Goal: Information Seeking & Learning: Learn about a topic

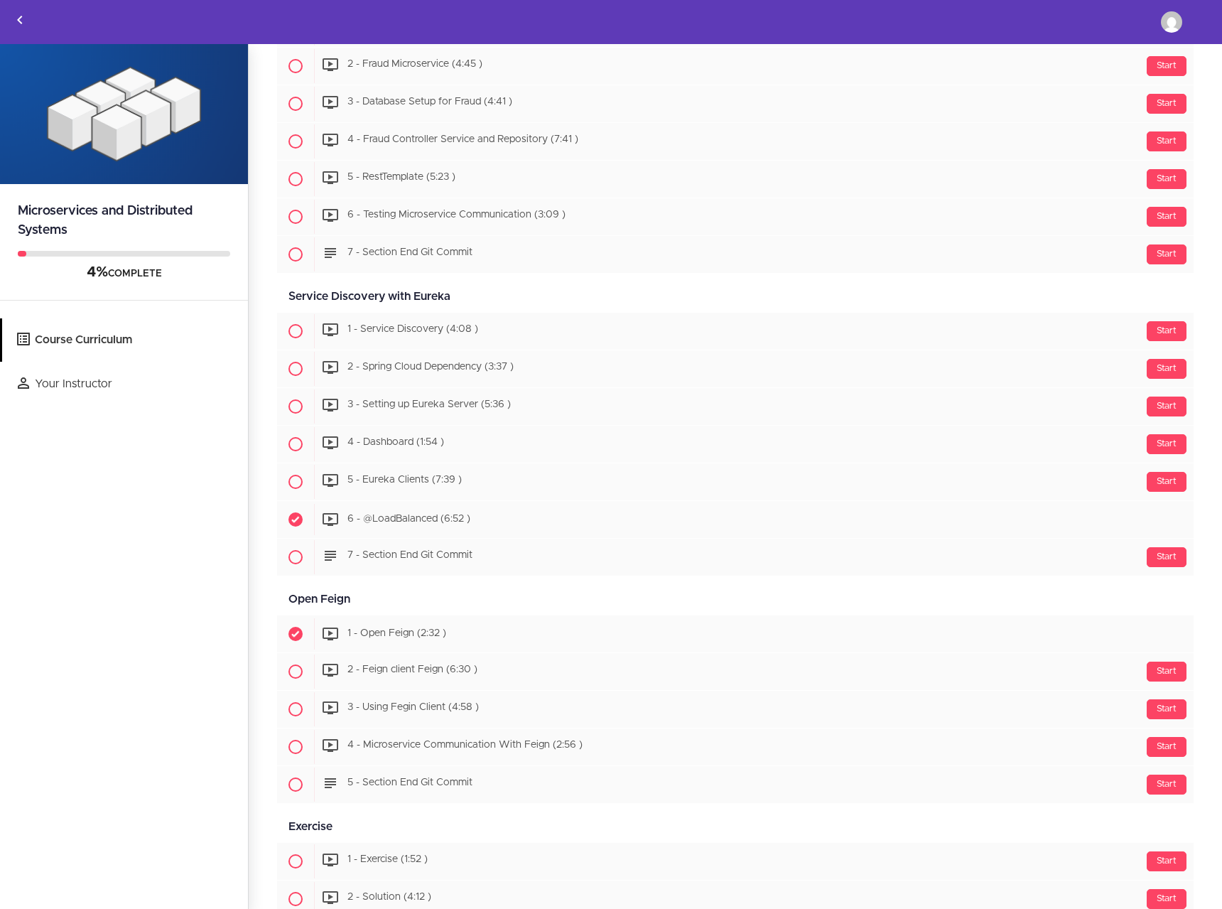
scroll to position [1682, 0]
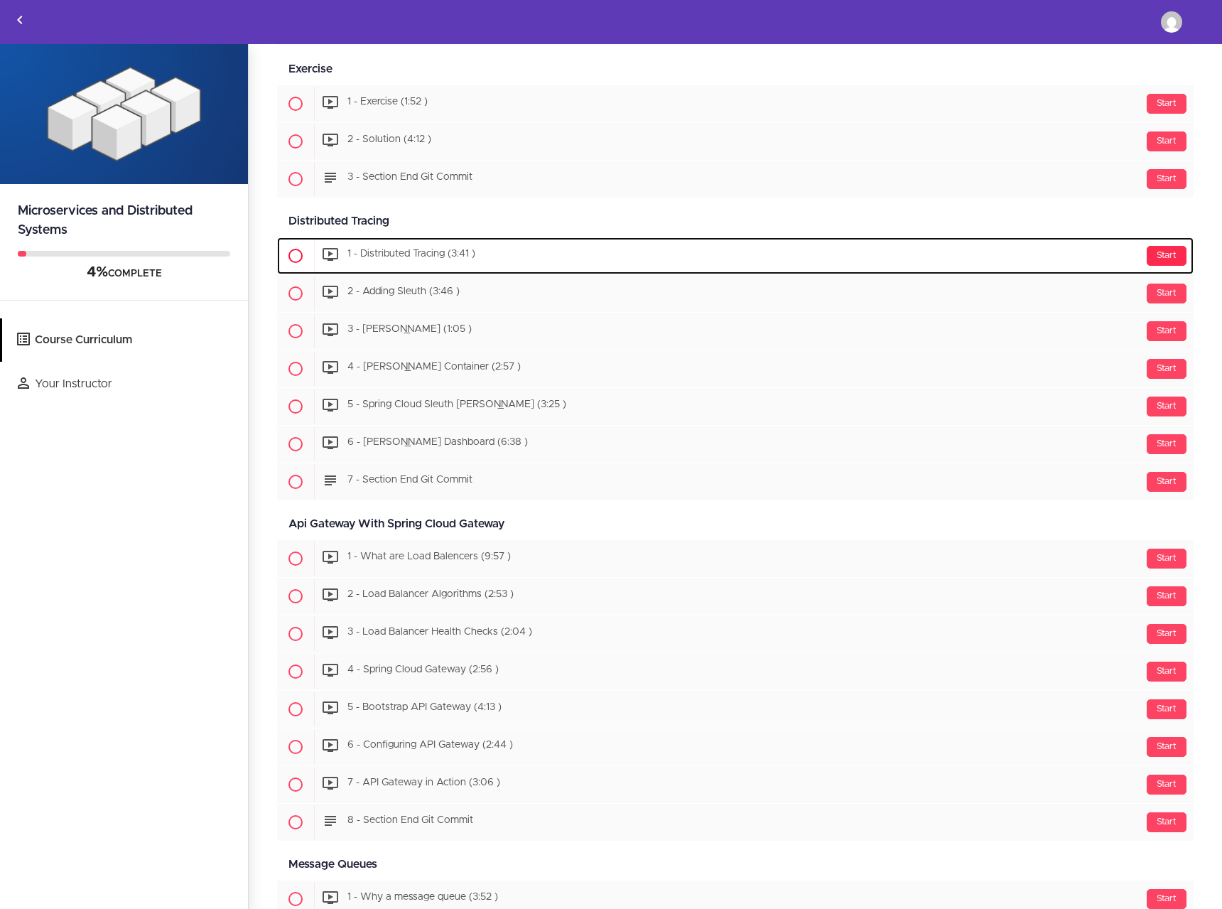
click at [1159, 257] on div "Start" at bounding box center [1167, 256] width 40 height 20
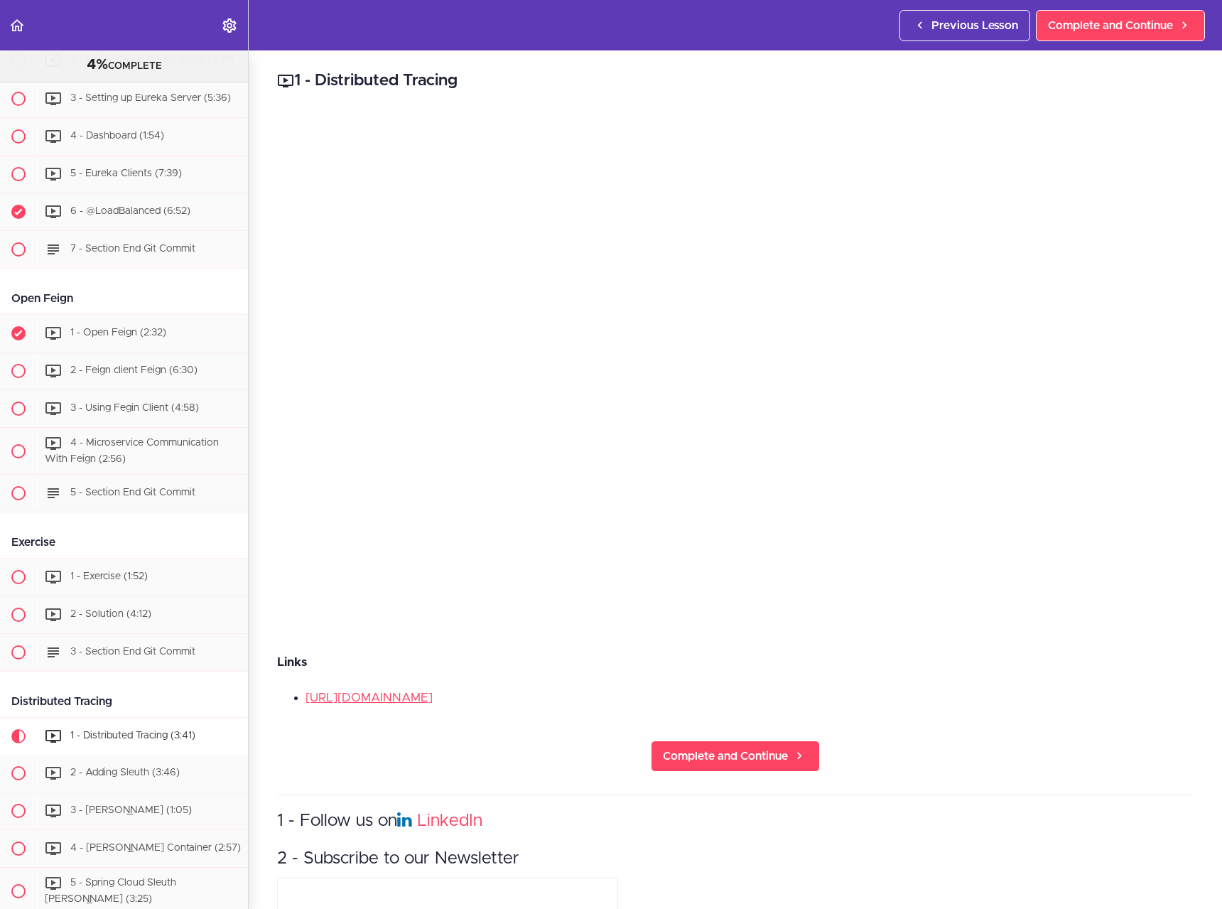
scroll to position [1254, 0]
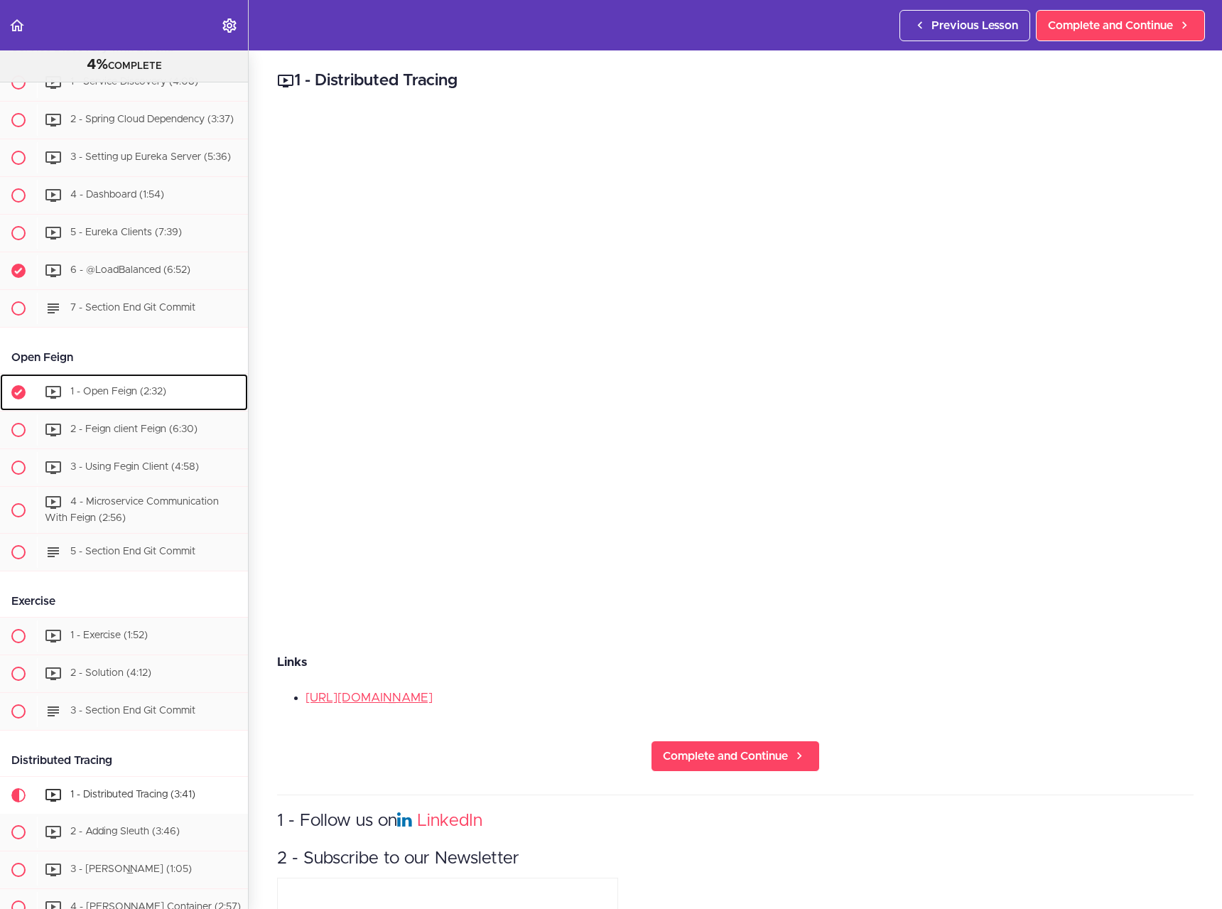
click at [101, 404] on div "1 - Open Feign (2:32)" at bounding box center [142, 392] width 211 height 31
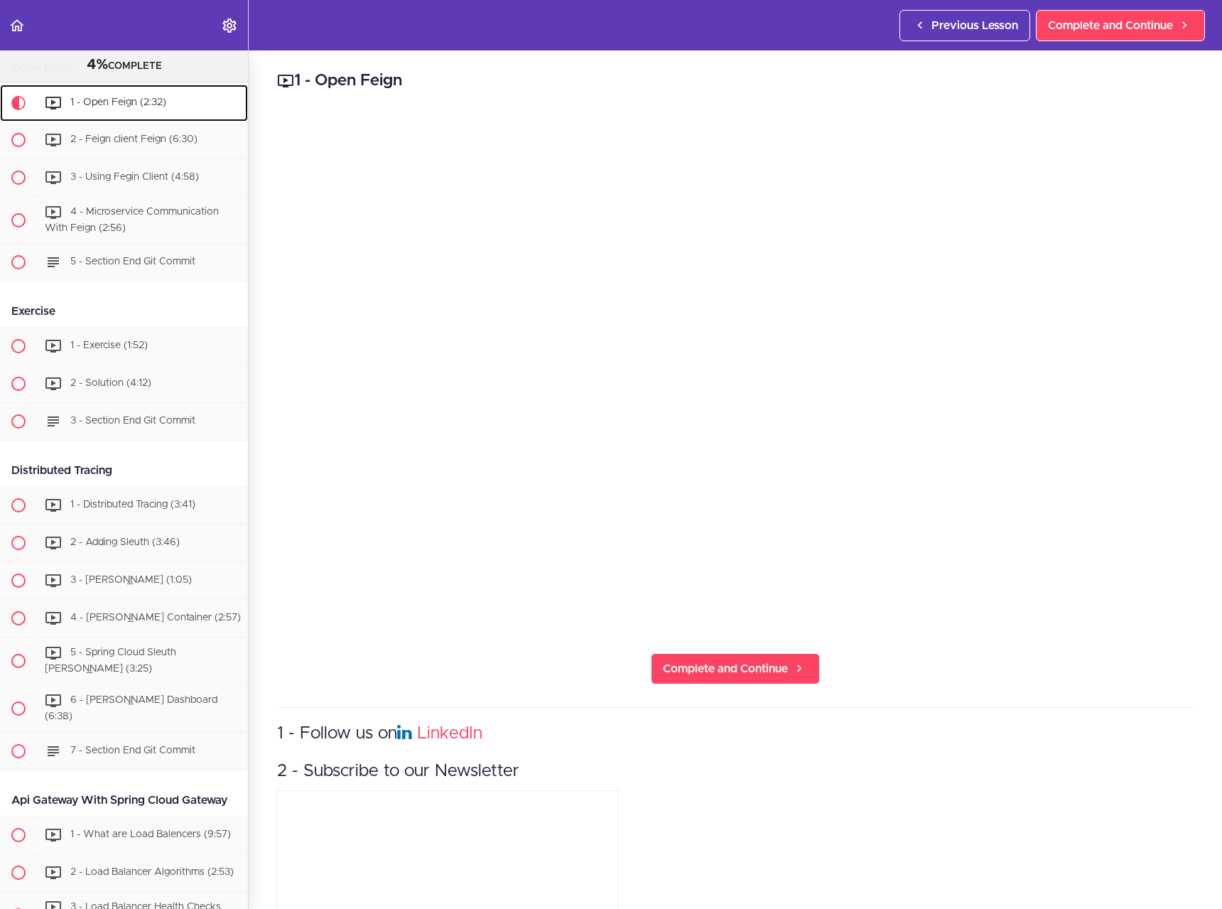
scroll to position [1544, 0]
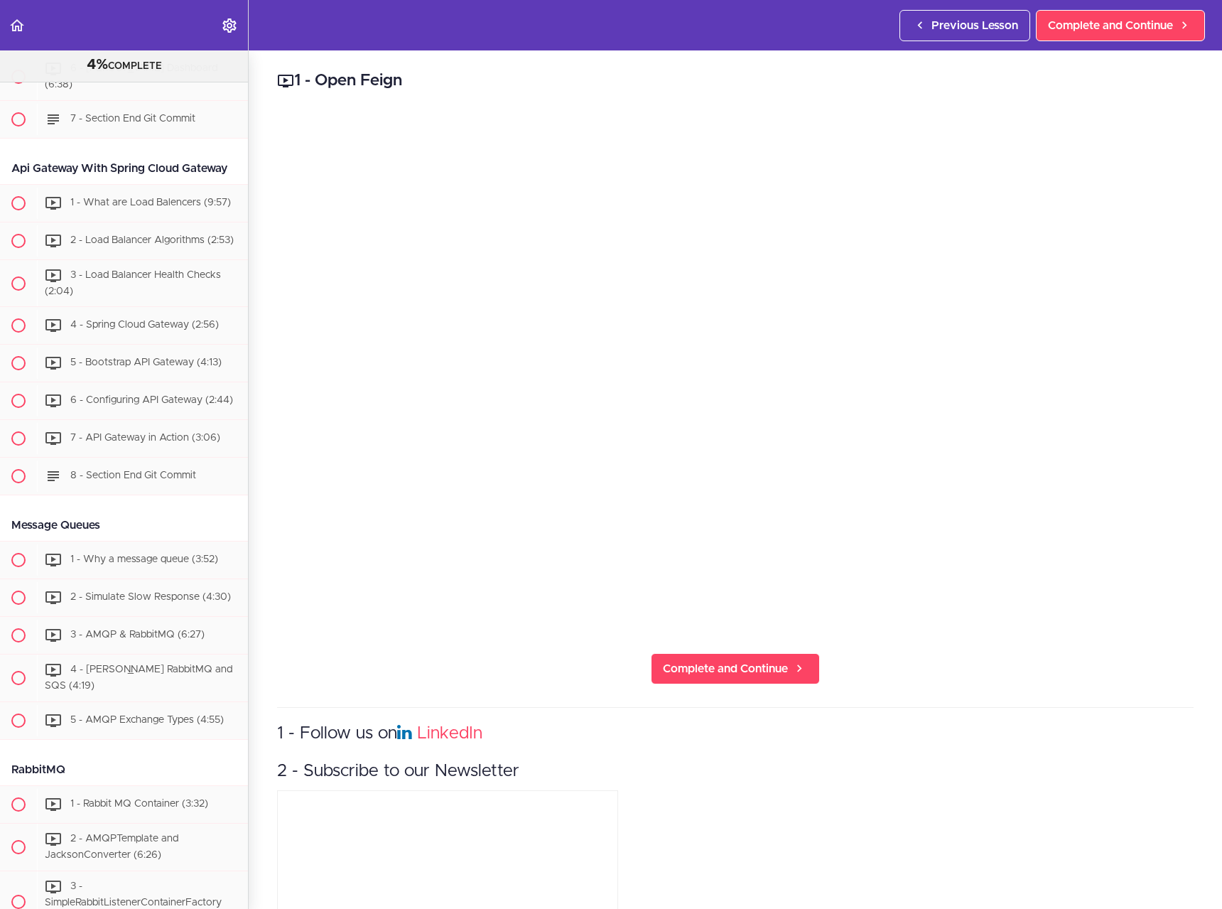
scroll to position [1820, 0]
